Goal: Check status: Check status

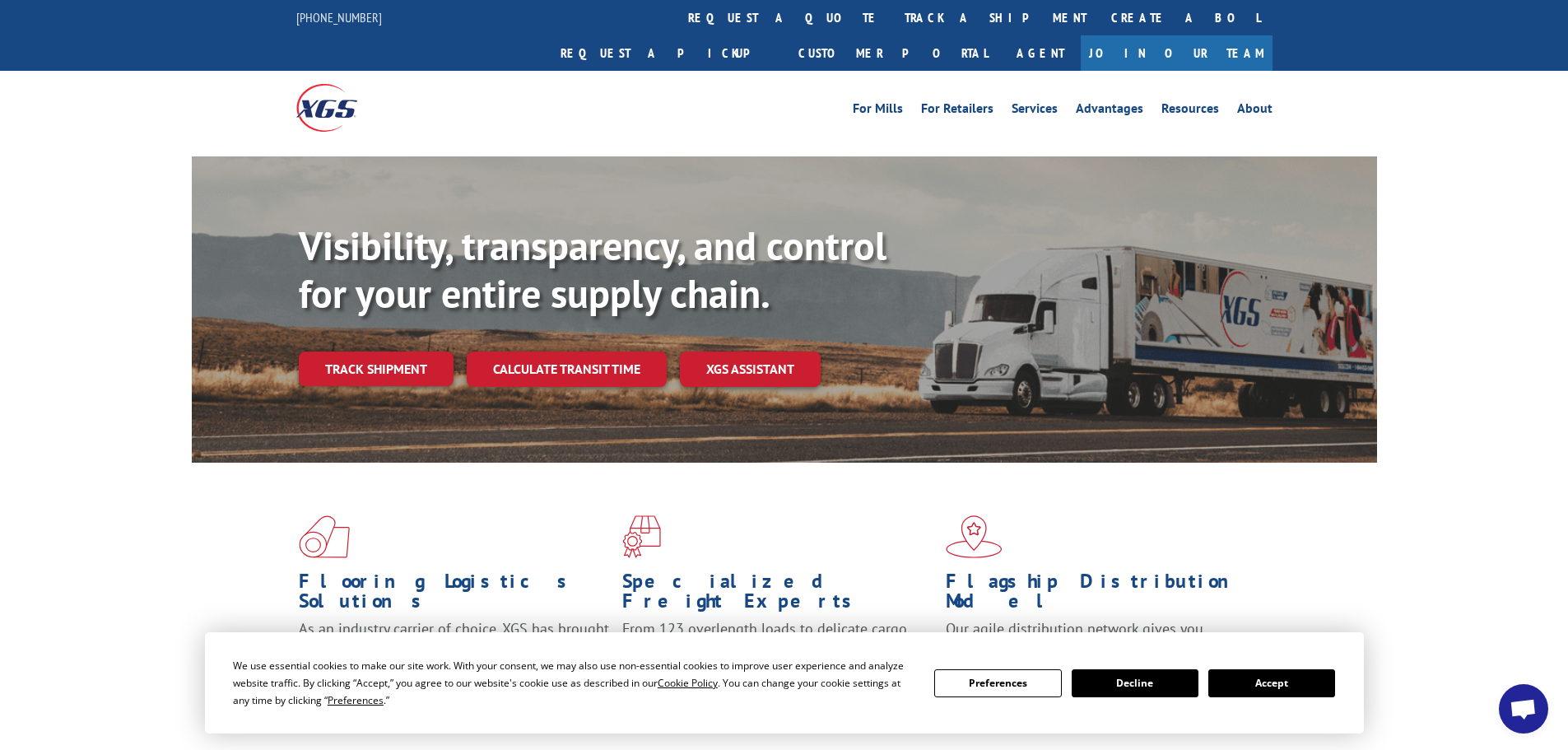
click at [1290, 687] on button "Accept" at bounding box center [1271, 683] width 127 height 28
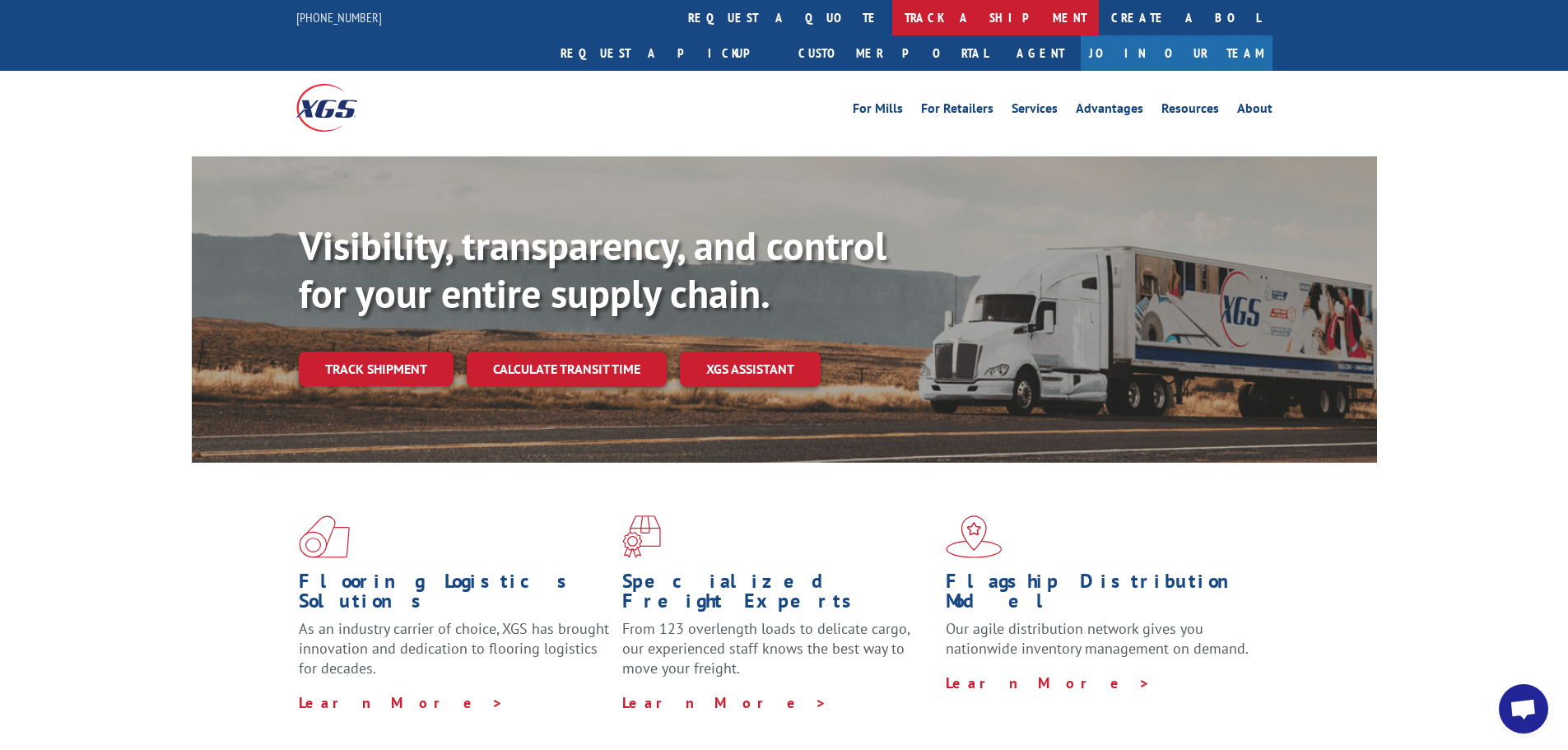
click at [892, 27] on link "track a shipment" at bounding box center [995, 17] width 206 height 35
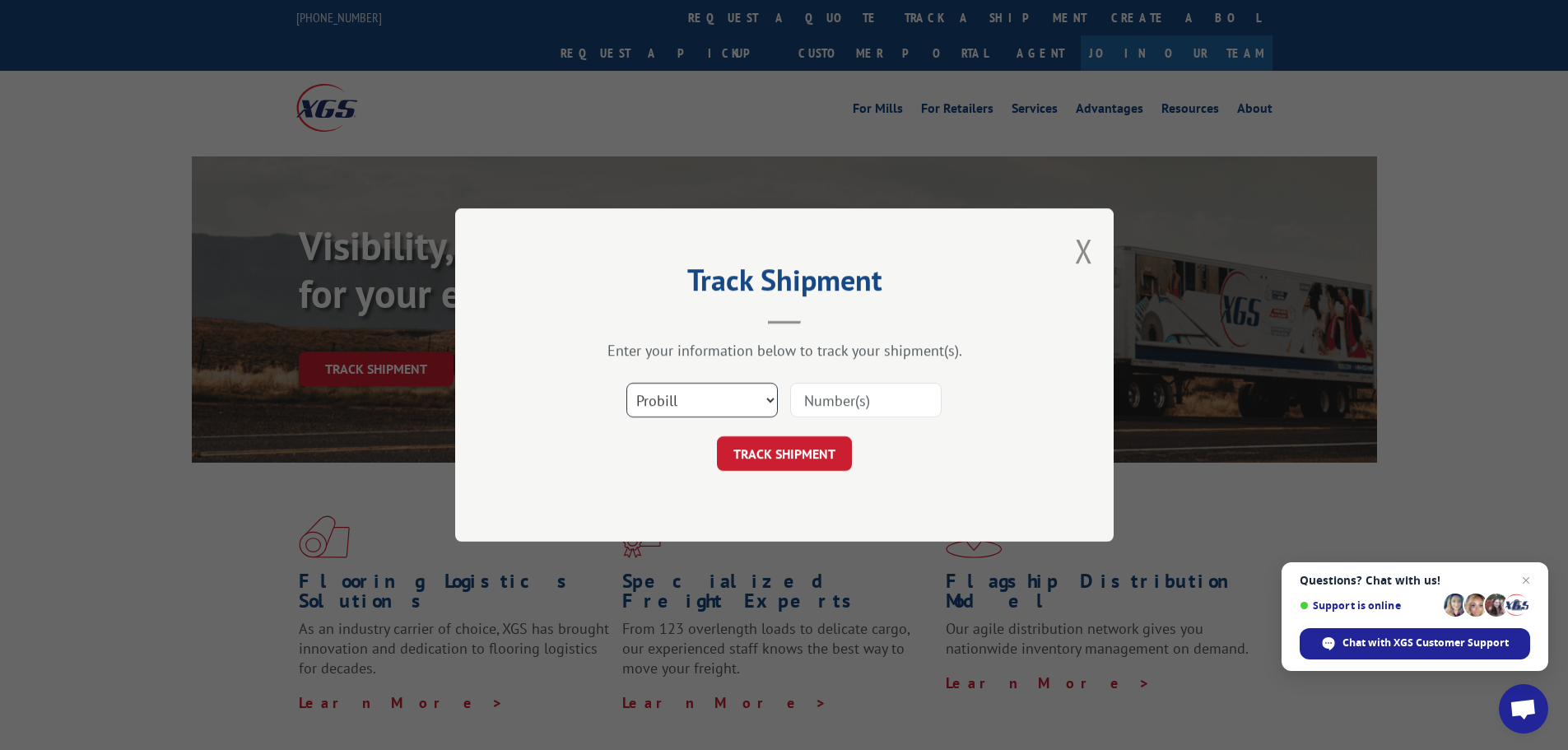
click at [707, 398] on select "Select category... Probill BOL PO" at bounding box center [702, 400] width 151 height 35
click at [627, 382] on select "Select category... Probill BOL PO" at bounding box center [702, 400] width 151 height 35
click at [836, 402] on input at bounding box center [865, 400] width 151 height 35
paste input "5270364"
type input "5270364"
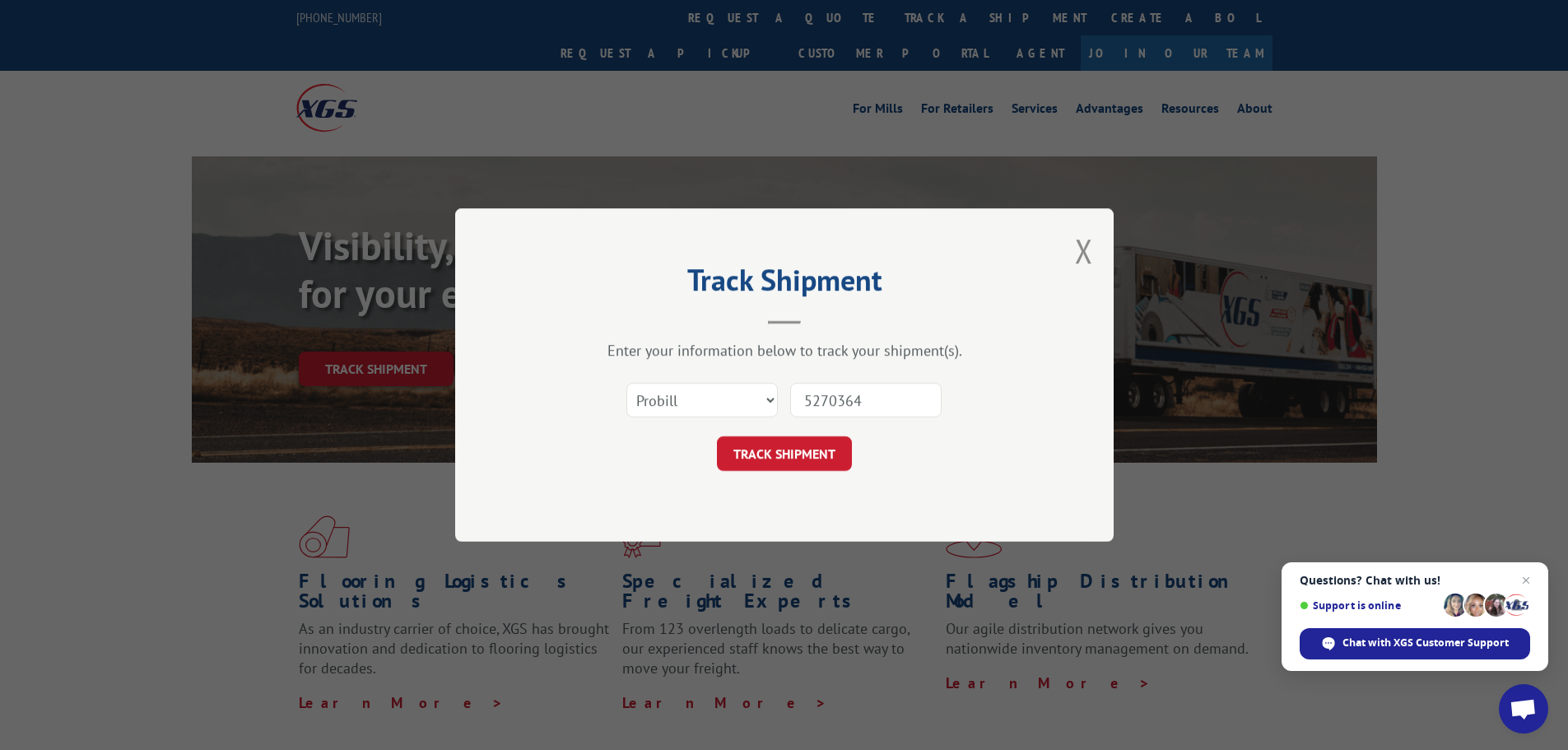
click at [785, 434] on form "Select category... Probill BOL PO 5270364 TRACK SHIPMENT" at bounding box center [784, 421] width 494 height 98
click at [781, 449] on button "TRACK SHIPMENT" at bounding box center [784, 453] width 135 height 35
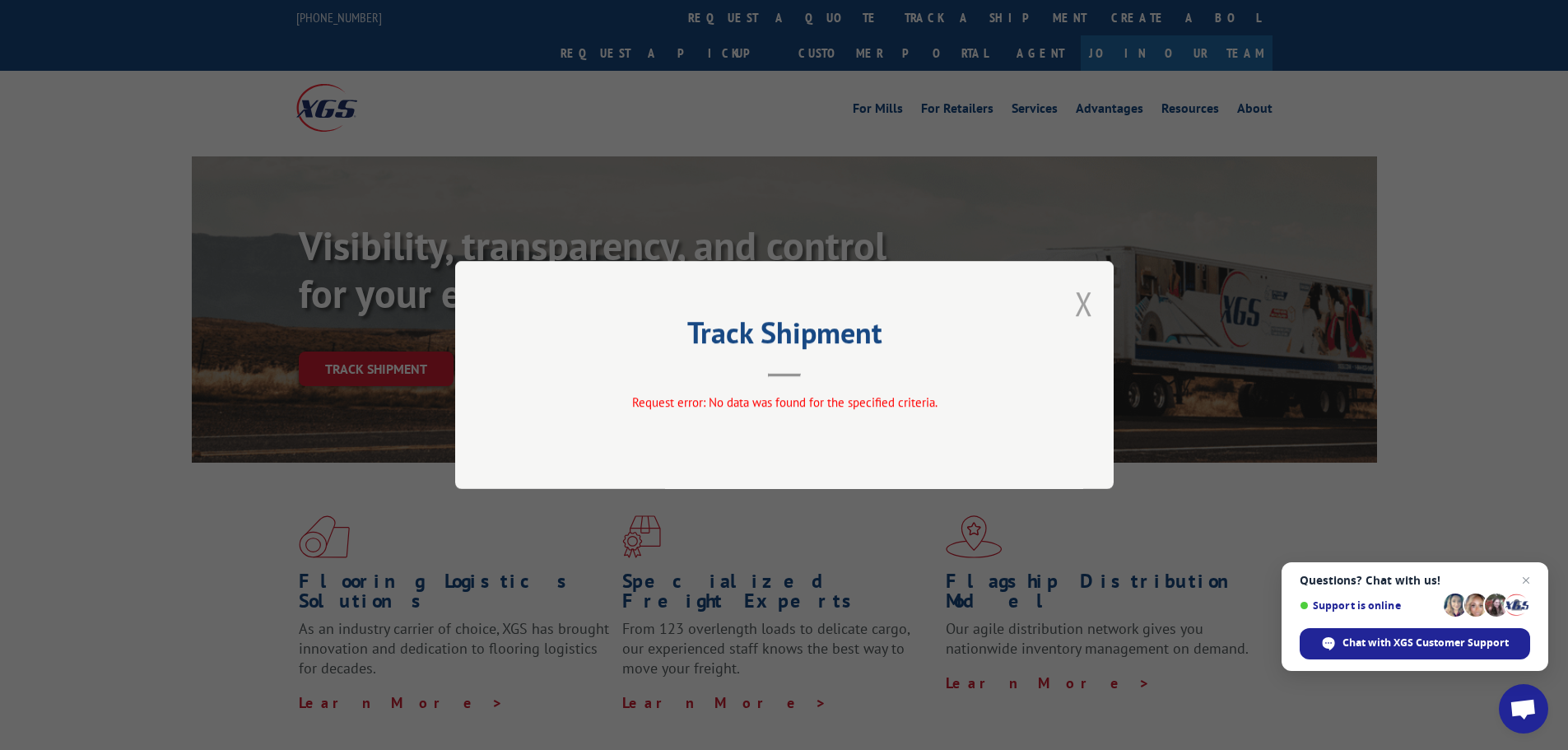
click at [1083, 301] on button "Close modal" at bounding box center [1083, 303] width 18 height 44
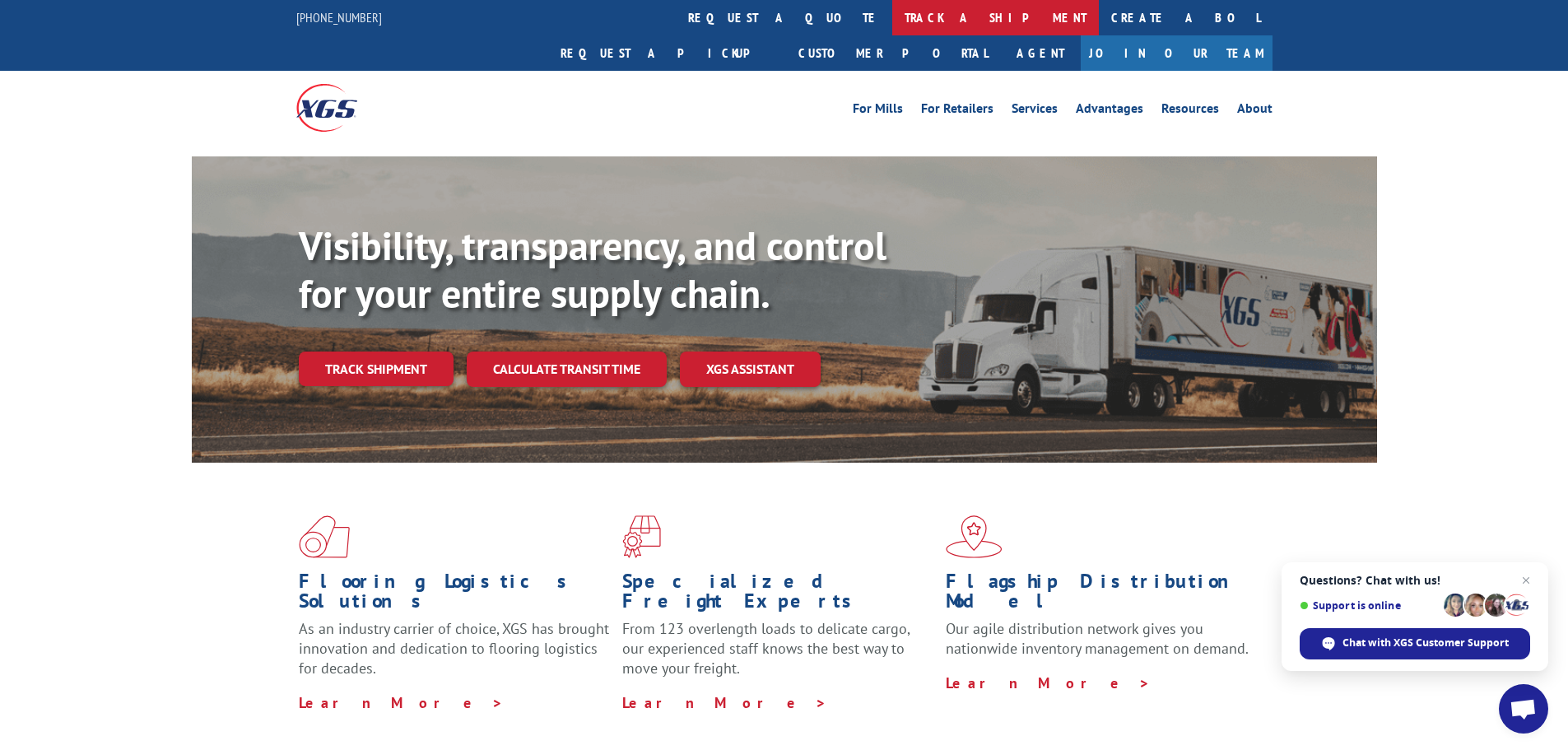
click at [892, 11] on link "track a shipment" at bounding box center [995, 17] width 206 height 35
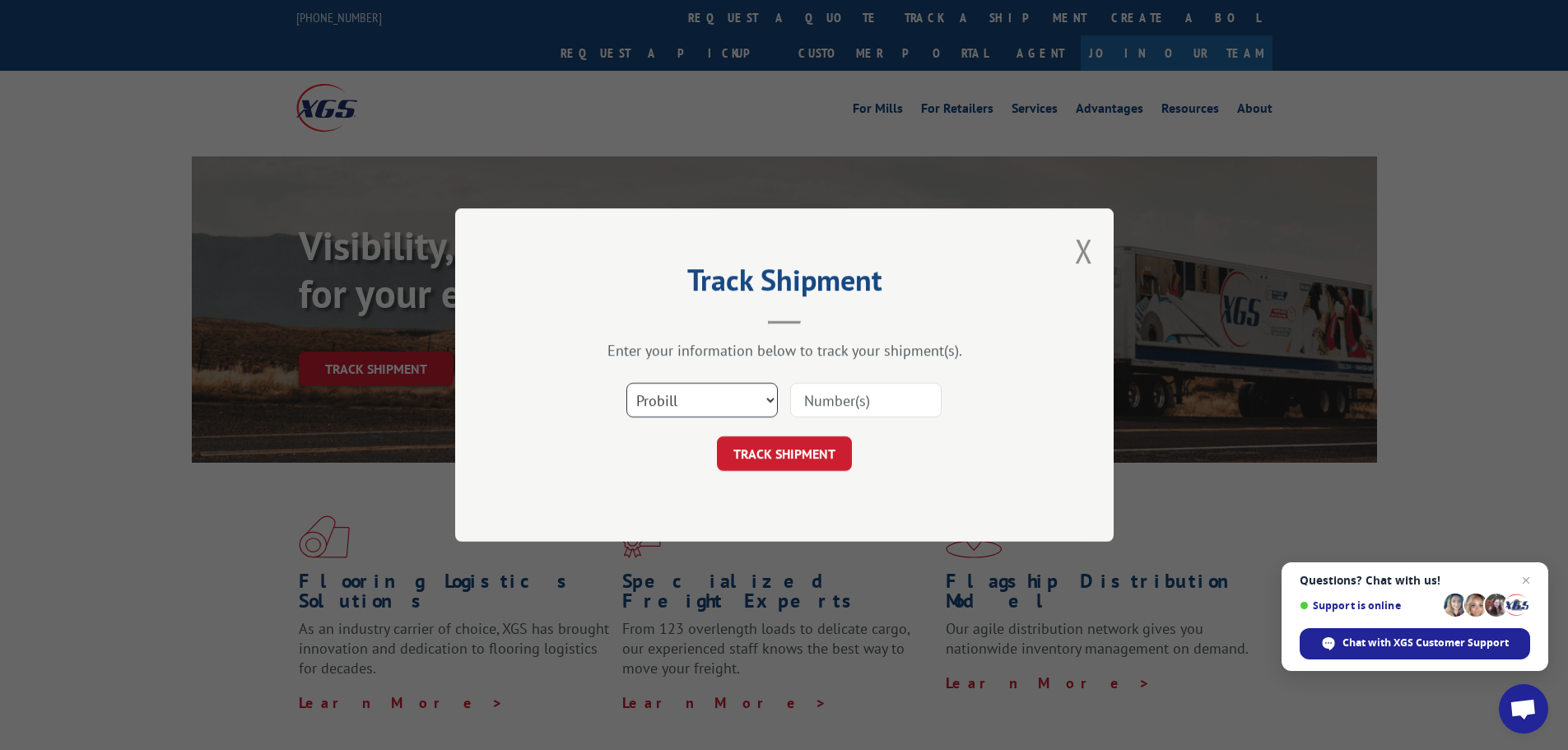
click at [687, 403] on select "Select category... Probill BOL PO" at bounding box center [702, 400] width 151 height 35
click at [627, 382] on select "Select category... Probill BOL PO" at bounding box center [702, 400] width 151 height 35
click at [666, 408] on select "Select category... Probill BOL PO" at bounding box center [702, 400] width 151 height 35
select select "bol"
click at [627, 382] on select "Select category... Probill BOL PO" at bounding box center [702, 400] width 151 height 35
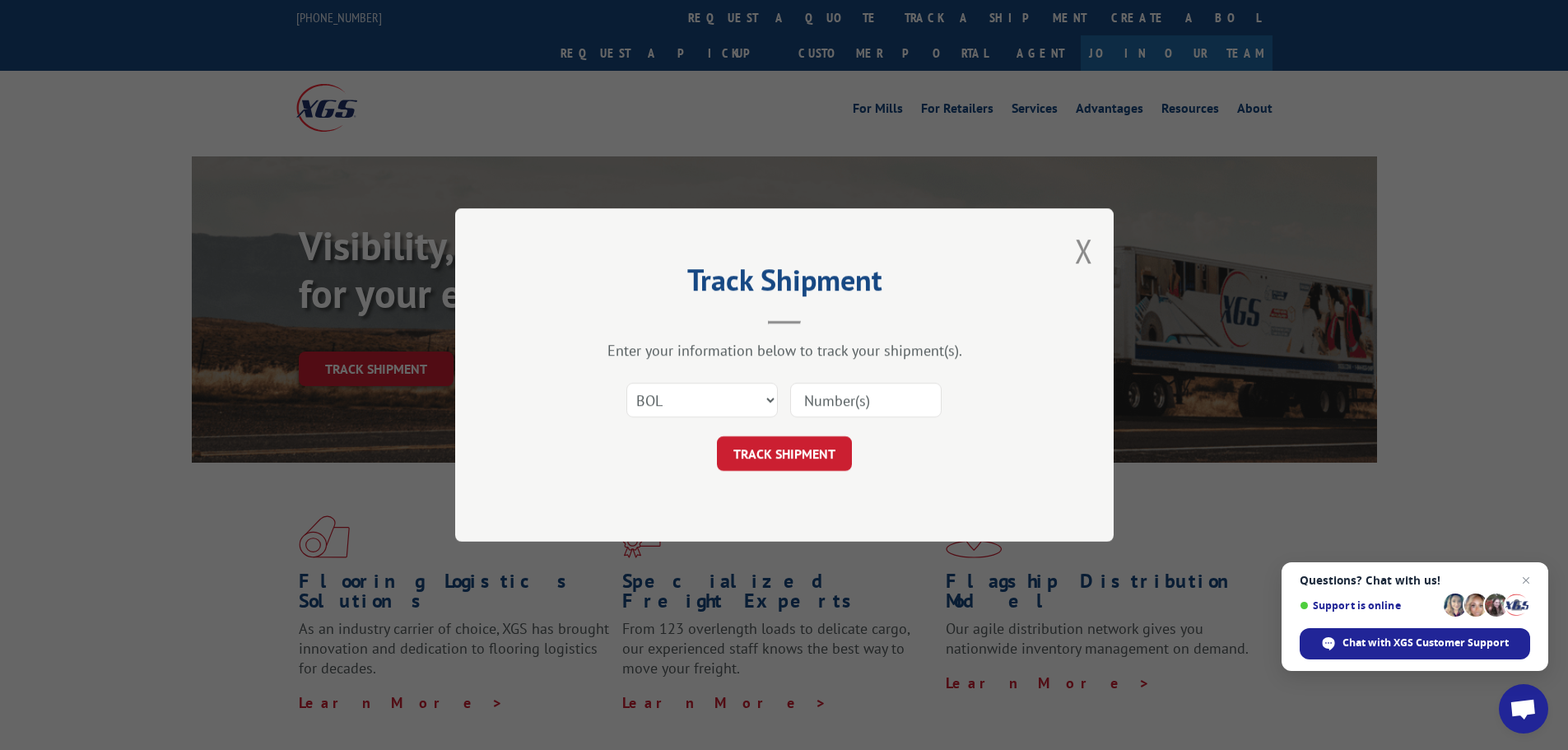
click at [803, 393] on input at bounding box center [865, 400] width 151 height 35
paste input "5270364"
type input "5270364"
click at [765, 465] on button "TRACK SHIPMENT" at bounding box center [784, 453] width 135 height 35
